Goal: Task Accomplishment & Management: Manage account settings

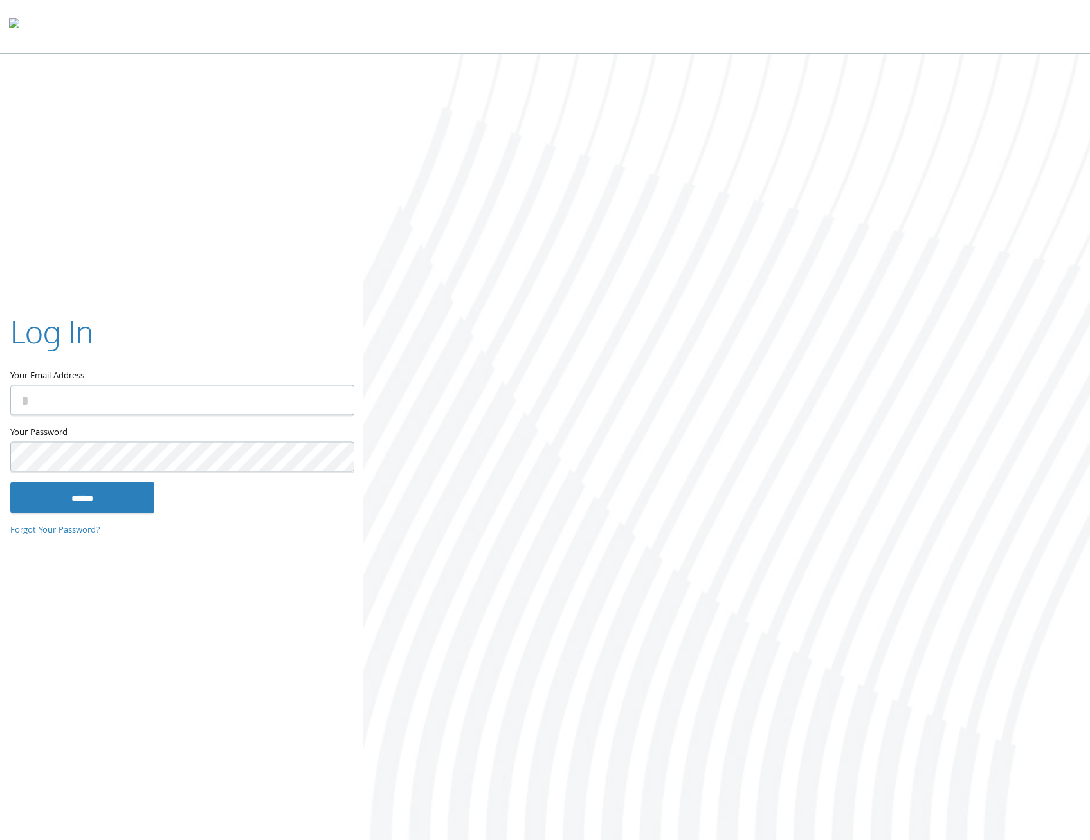
click at [57, 396] on input "Your Email Address" at bounding box center [182, 400] width 344 height 30
type input "**********"
click at [10, 482] on input "******" at bounding box center [82, 497] width 144 height 31
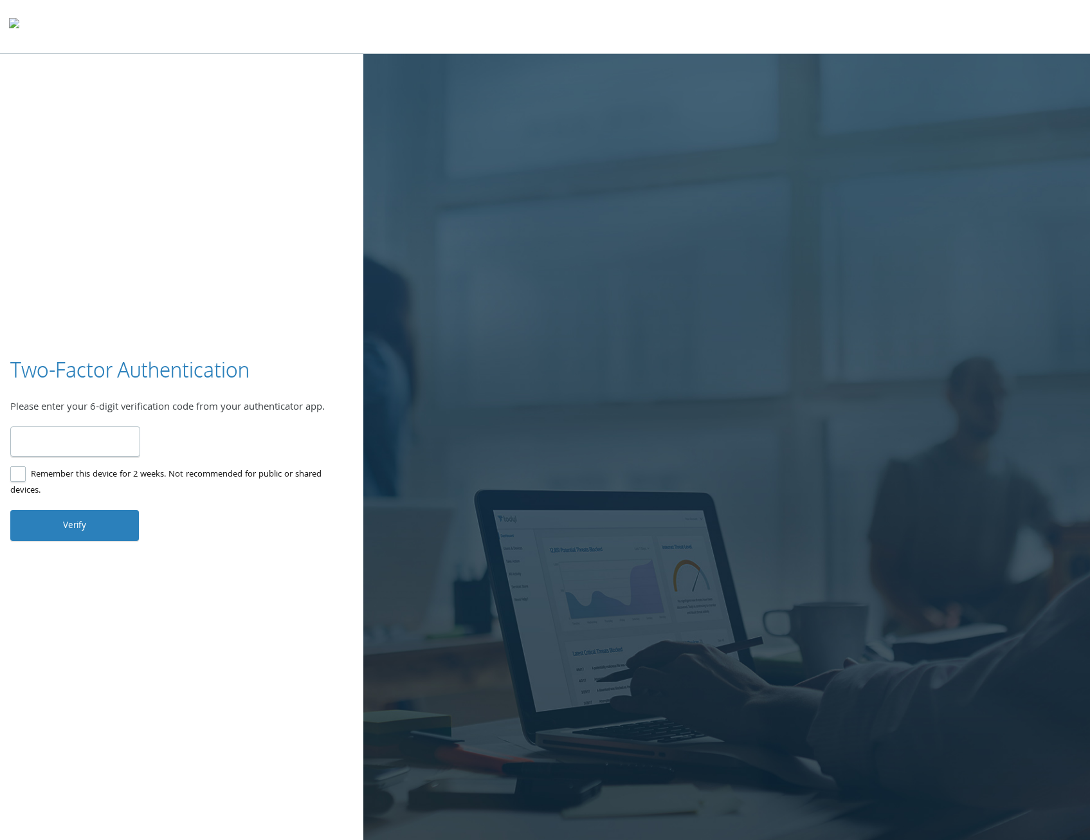
type input "******"
